Goal: Task Accomplishment & Management: Manage account settings

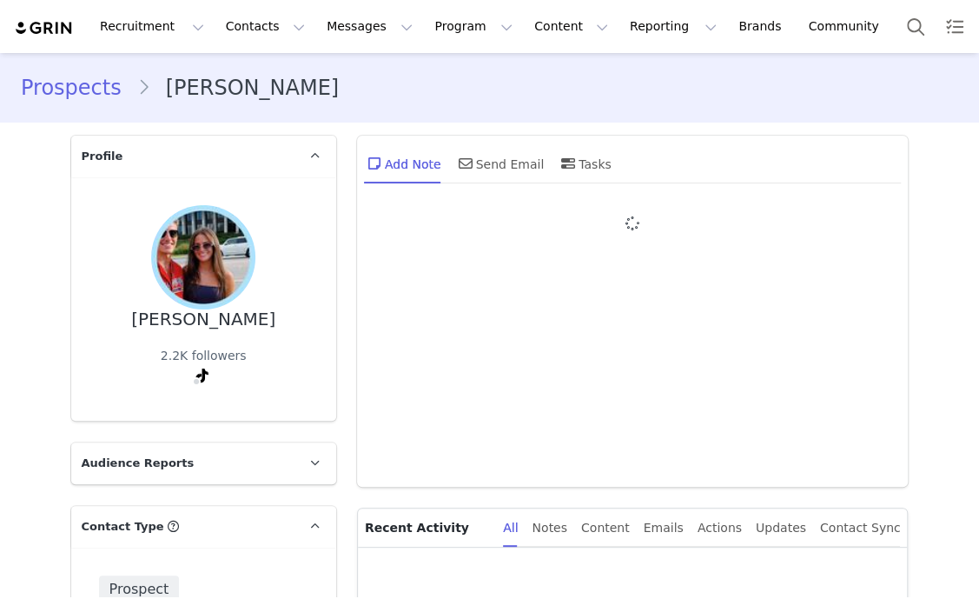
type input "+1 ([GEOGRAPHIC_DATA])"
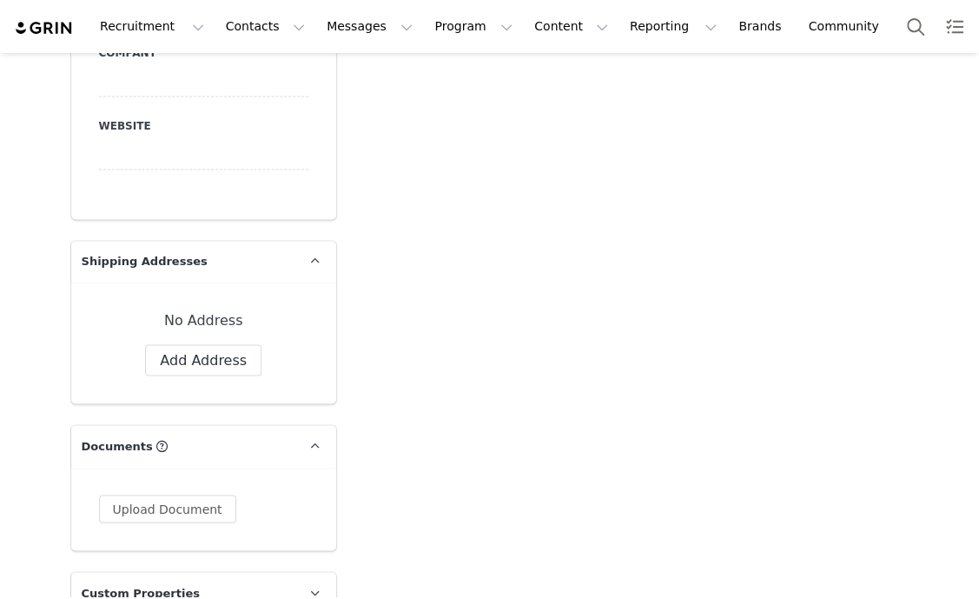
scroll to position [1737, 0]
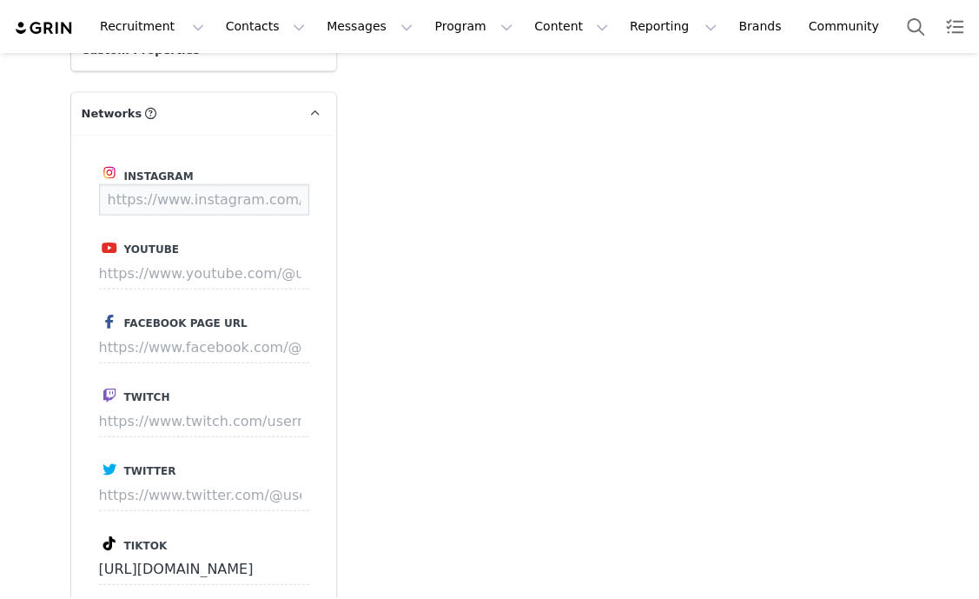
click at [262, 200] on input at bounding box center [204, 199] width 210 height 31
paste input "https://www.instagram.com/summerschultzz/"
type input "https://www.instagram.com/summerschultzz/"
click at [288, 203] on button "Save" at bounding box center [276, 199] width 63 height 31
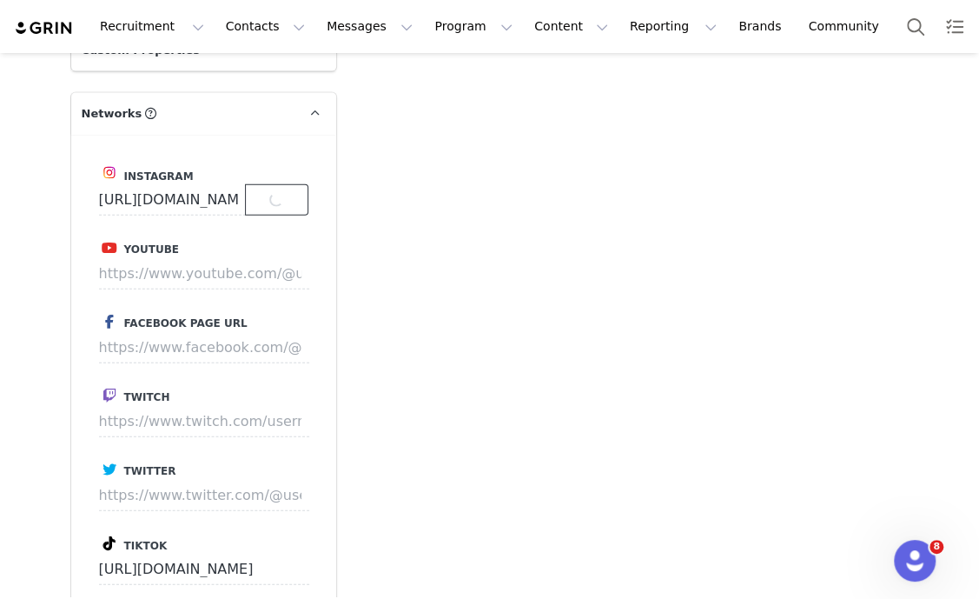
scroll to position [0, 0]
type input "https://www.instagram.com/summerschultzz"
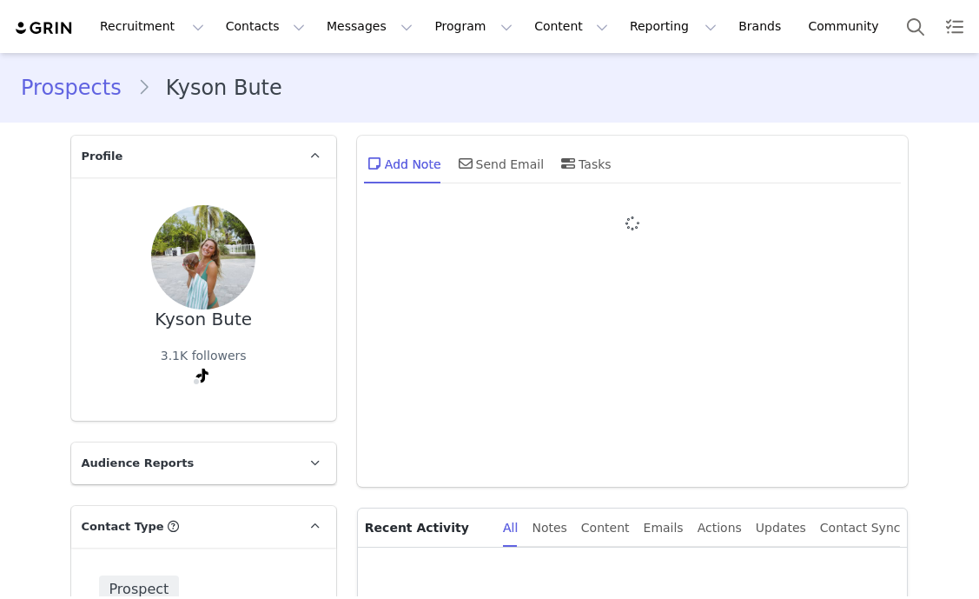
type input "+1 ([GEOGRAPHIC_DATA])"
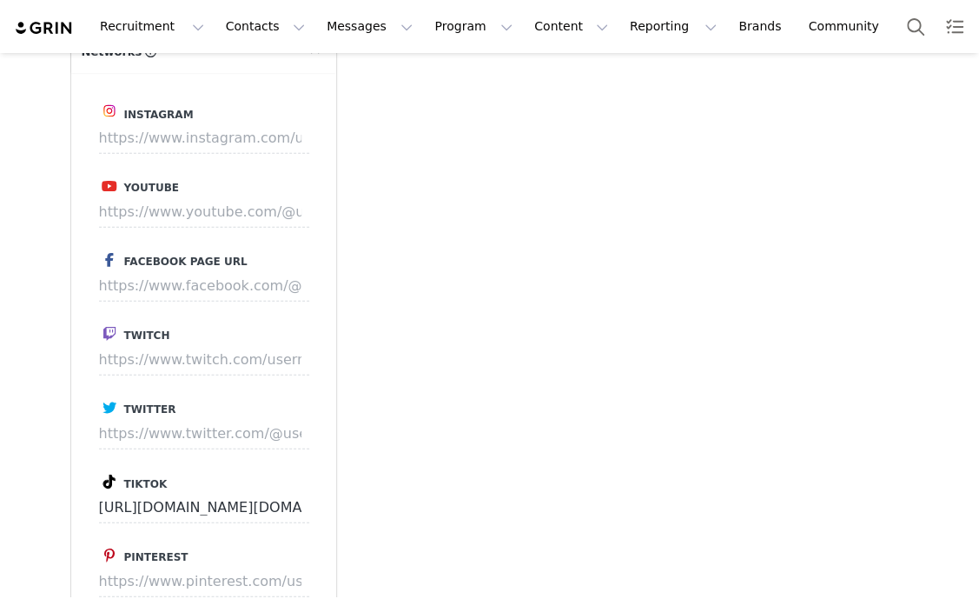
scroll to position [1847, 0]
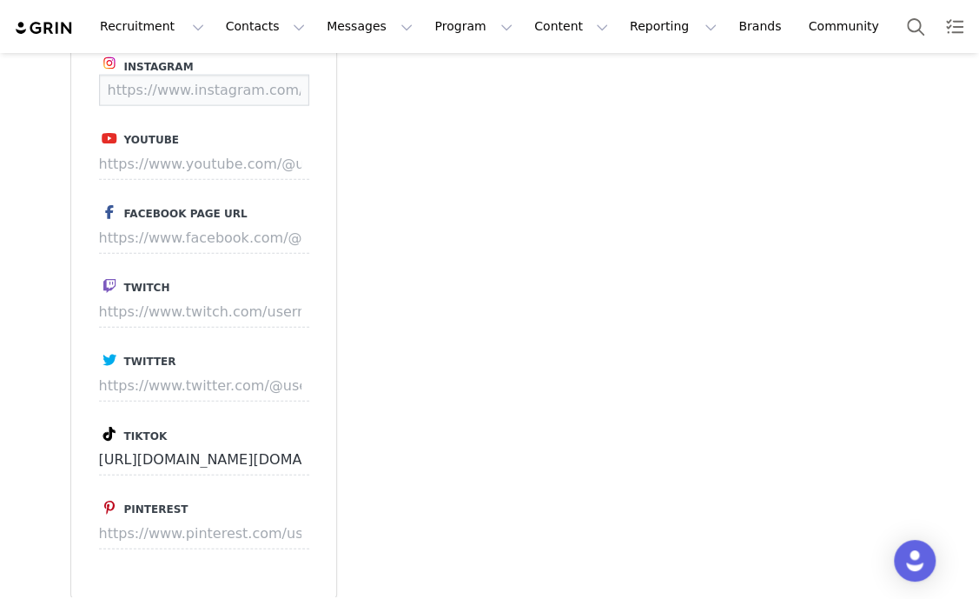
click at [226, 86] on input at bounding box center [204, 90] width 210 height 31
paste input "https://www.instagram.com/kysonbute/"
click at [273, 95] on button "Save" at bounding box center [276, 90] width 63 height 31
type input "https://www.instagram.com/kysonbute"
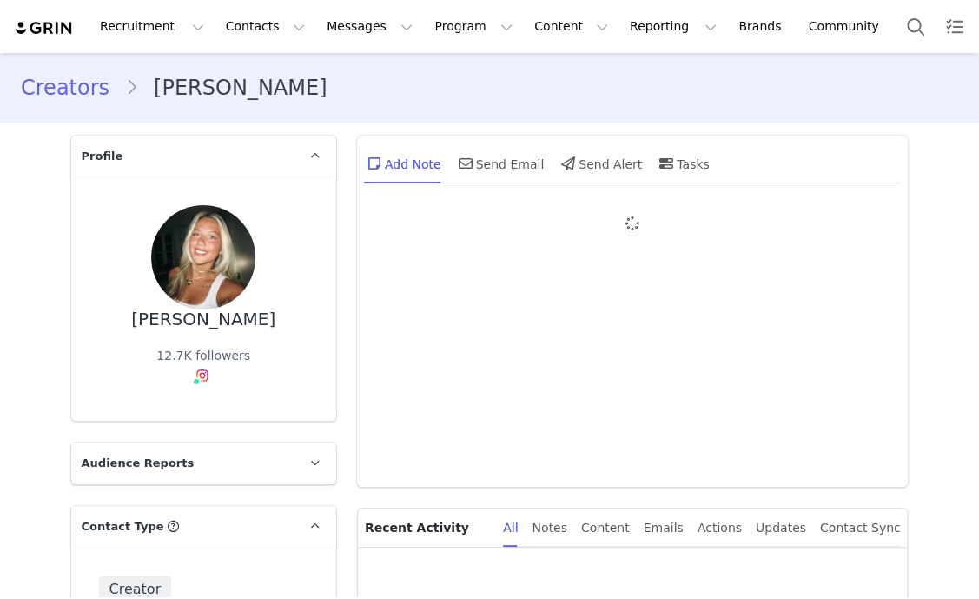
type input "+1 ([GEOGRAPHIC_DATA])"
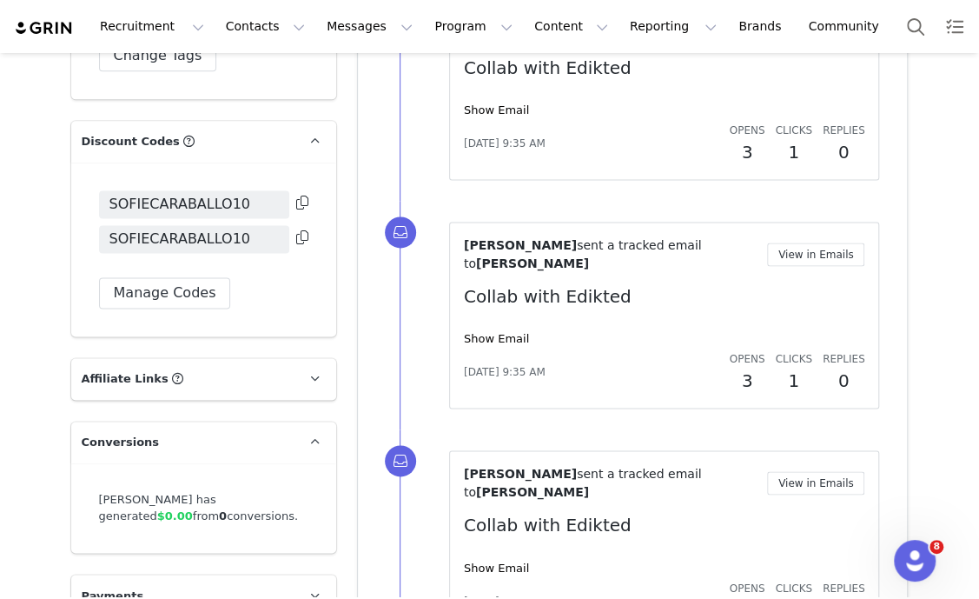
scroll to position [3802, 0]
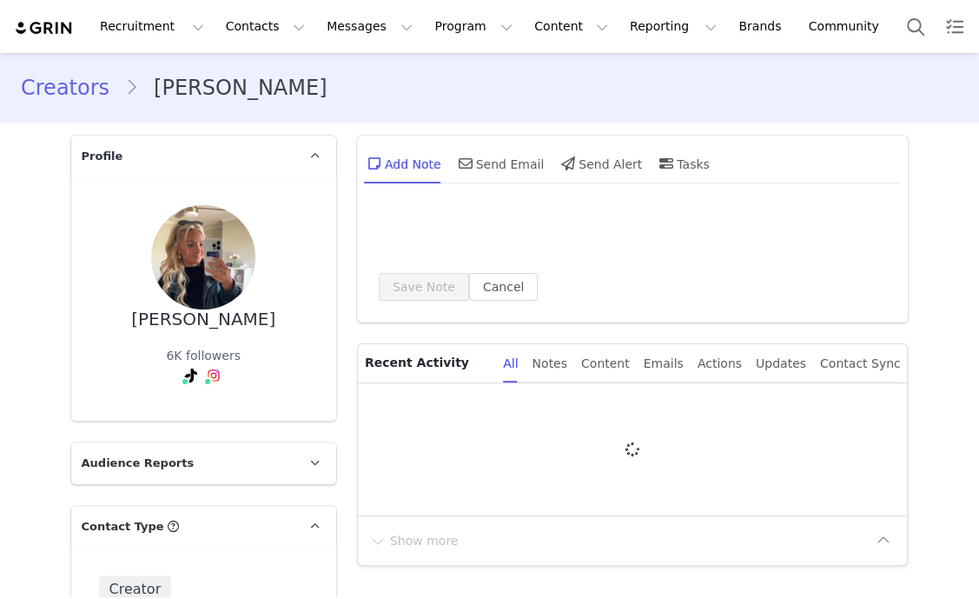
type input "+1 ([GEOGRAPHIC_DATA])"
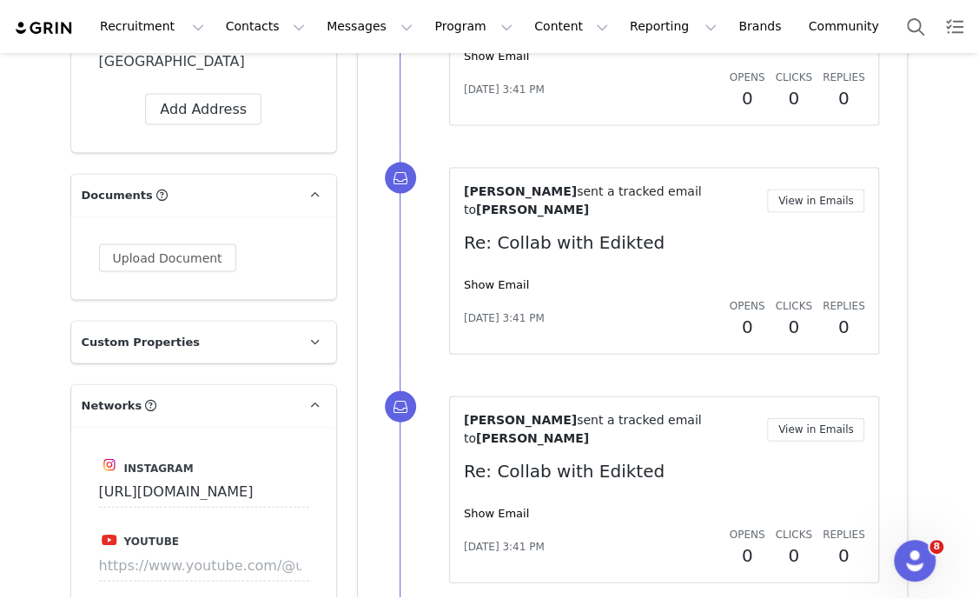
scroll to position [1356, 0]
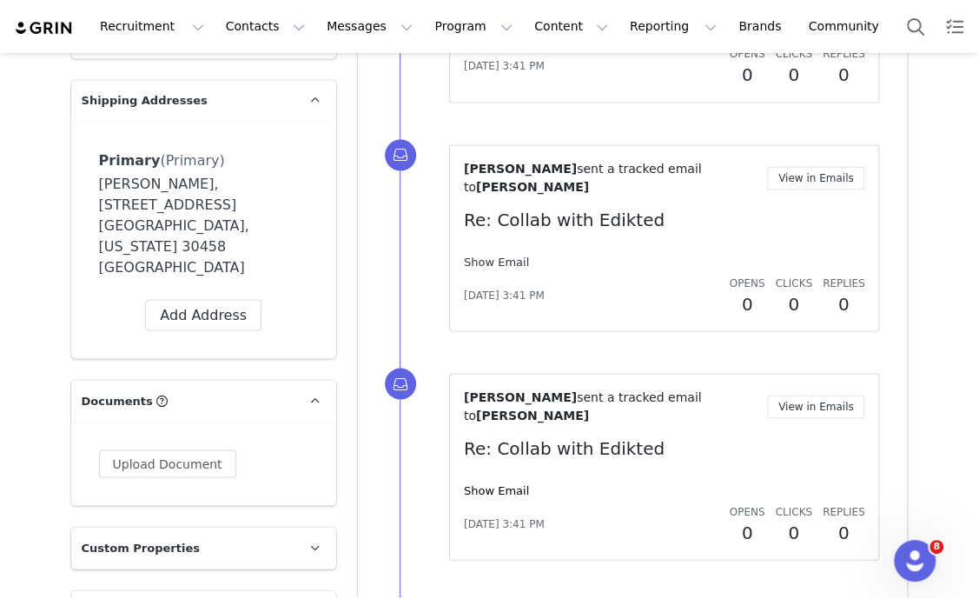
click at [502, 255] on link "Show Email" at bounding box center [496, 261] width 65 height 13
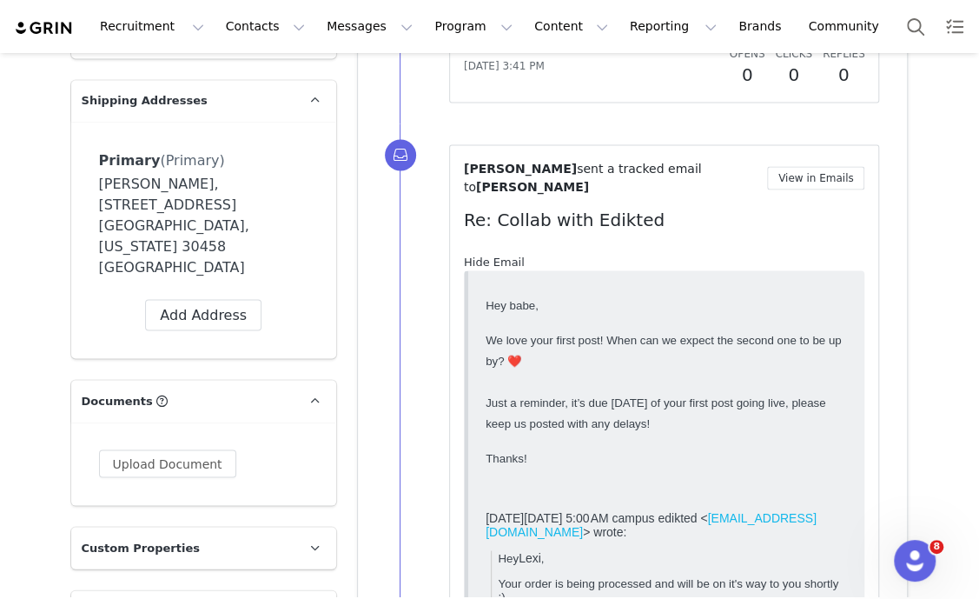
scroll to position [0, 0]
click at [502, 255] on link "Hide Email" at bounding box center [494, 261] width 61 height 13
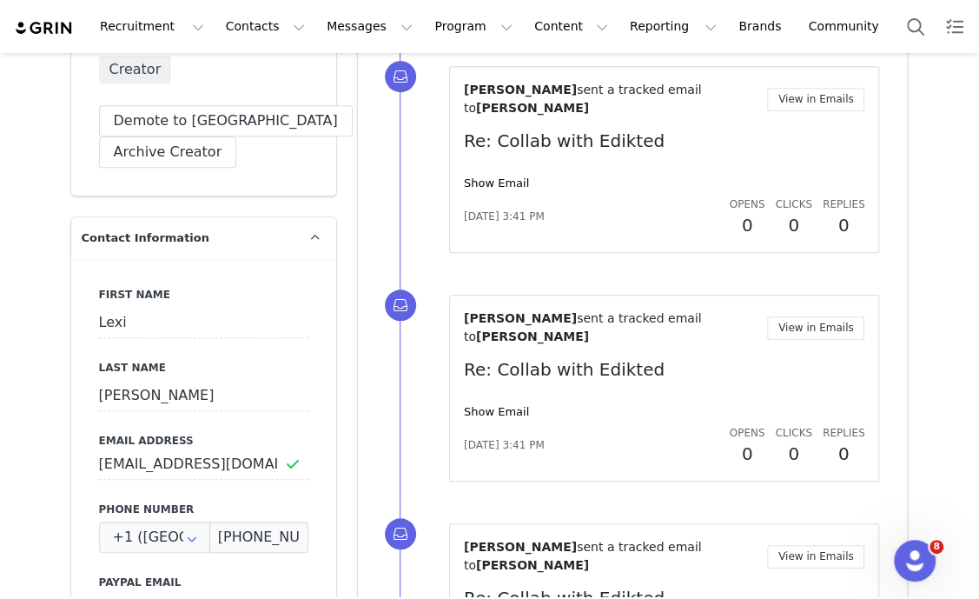
scroll to position [161, 0]
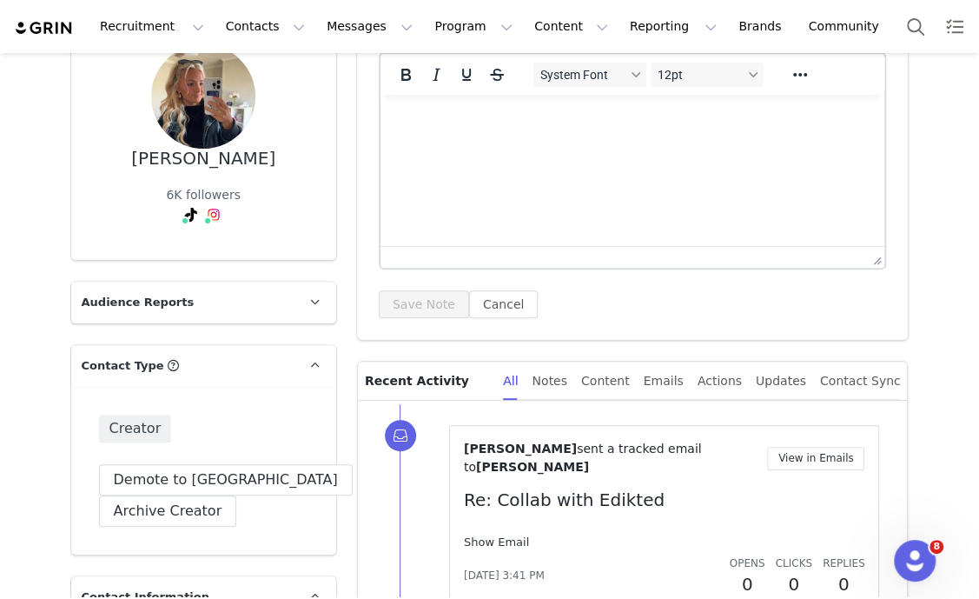
click at [492, 535] on link "Show Email" at bounding box center [496, 541] width 65 height 13
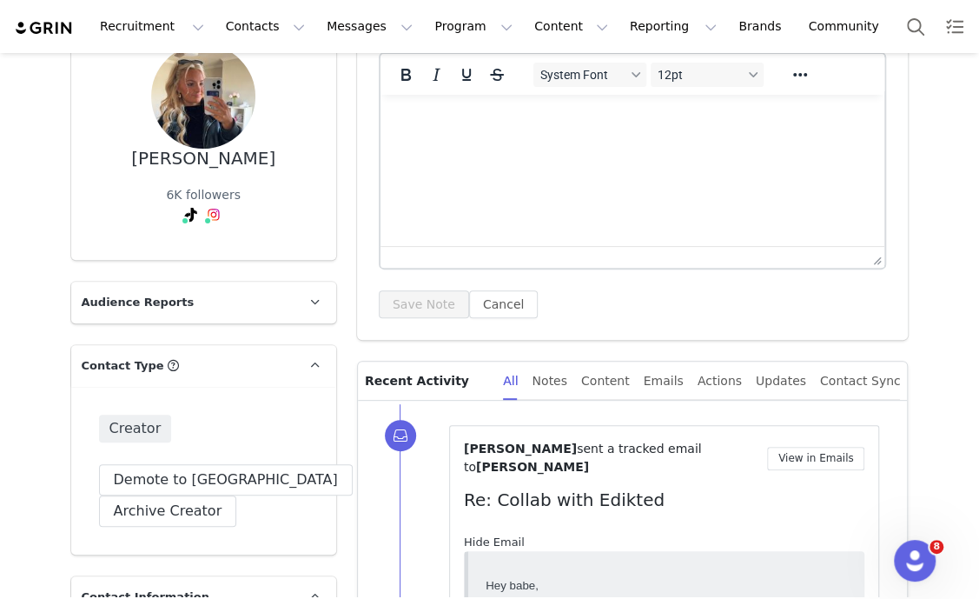
scroll to position [0, 0]
click at [492, 535] on link "Hide Email" at bounding box center [494, 541] width 61 height 13
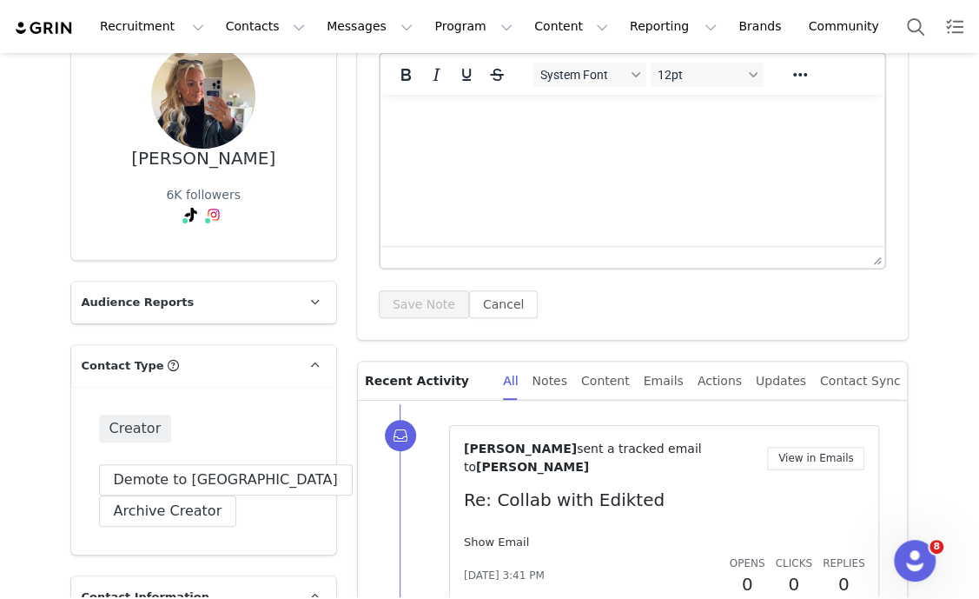
click at [488, 535] on link "Show Email" at bounding box center [496, 541] width 65 height 13
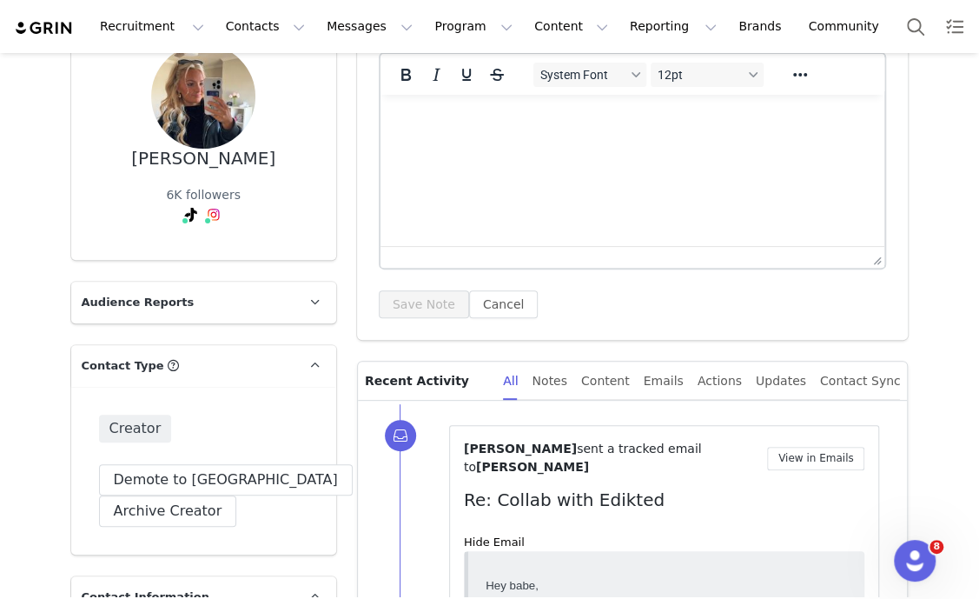
scroll to position [269, 0]
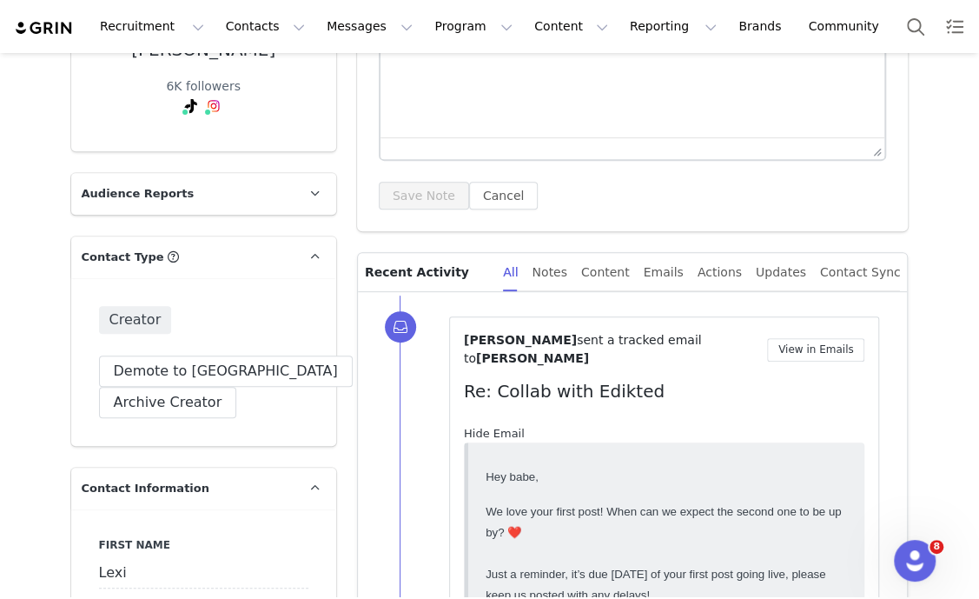
click at [495, 427] on link "Hide Email" at bounding box center [494, 433] width 61 height 13
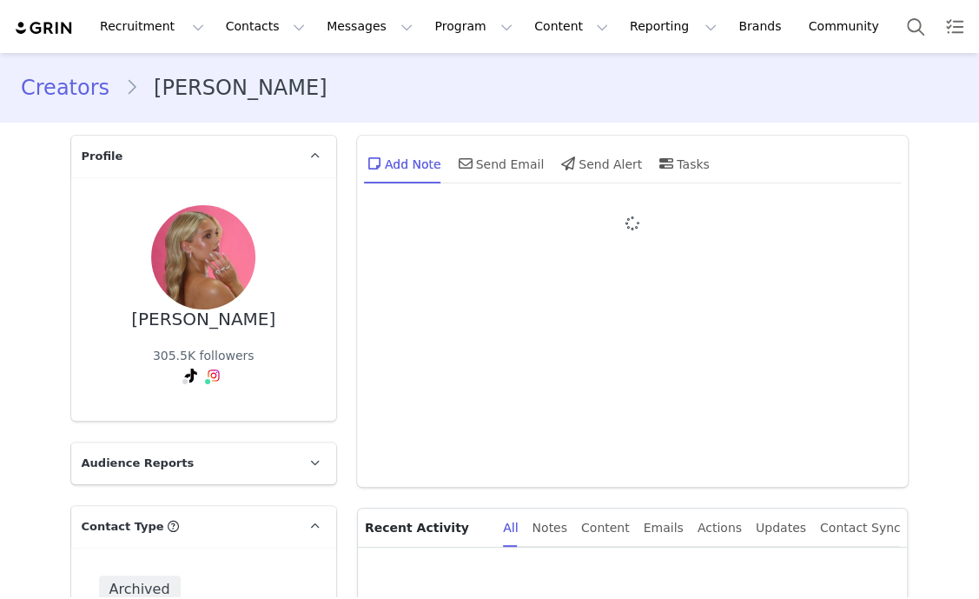
type input "+1 ([GEOGRAPHIC_DATA])"
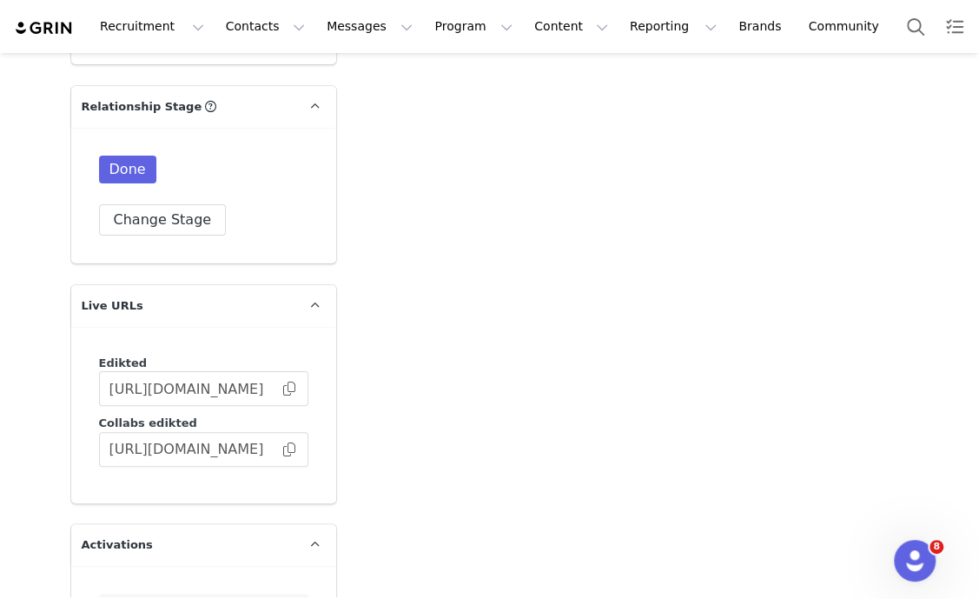
scroll to position [2924, 0]
